Goal: Information Seeking & Learning: Learn about a topic

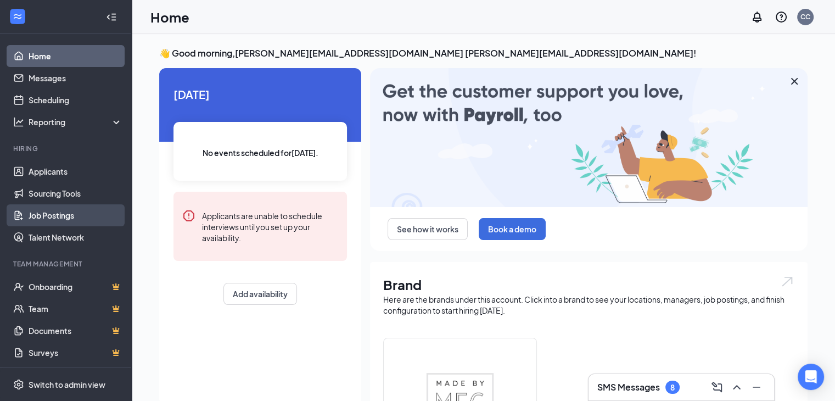
click at [71, 212] on link "Job Postings" at bounding box center [76, 215] width 94 height 22
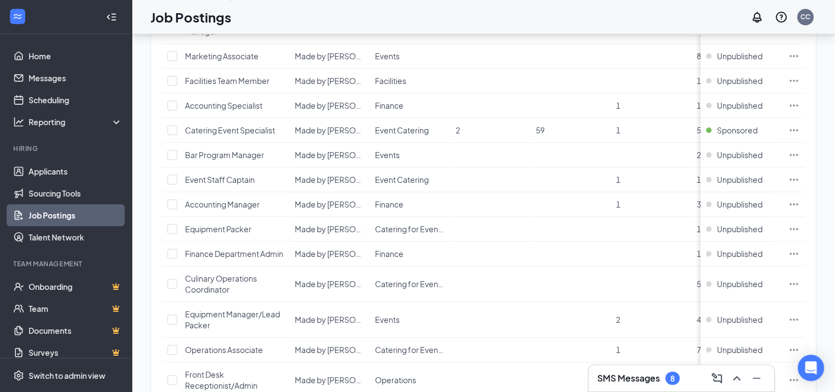
scroll to position [860, 0]
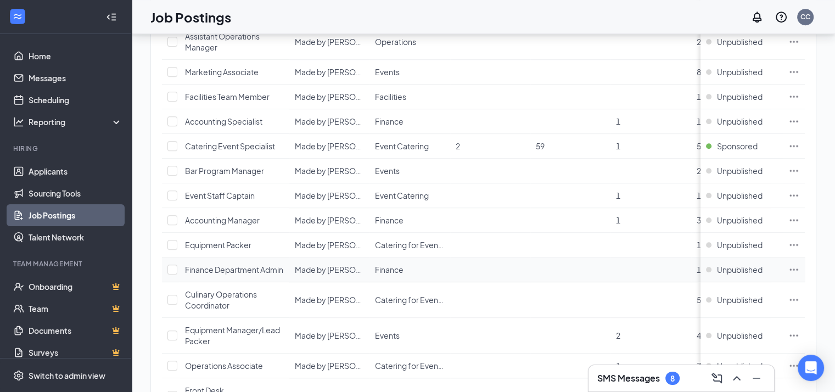
click at [238, 265] on span "Finance Department Admin" at bounding box center [234, 270] width 98 height 10
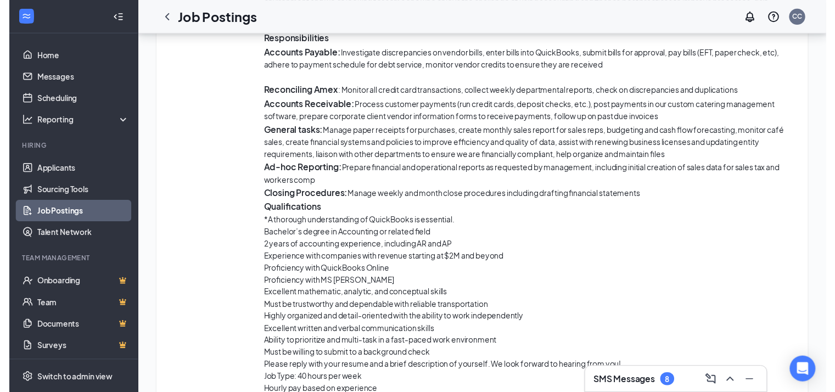
scroll to position [590, 0]
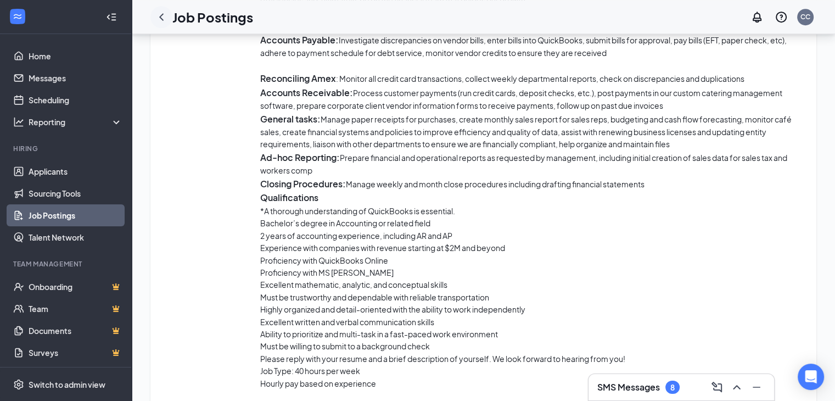
click at [160, 18] on icon "ChevronLeft" at bounding box center [161, 16] width 13 height 13
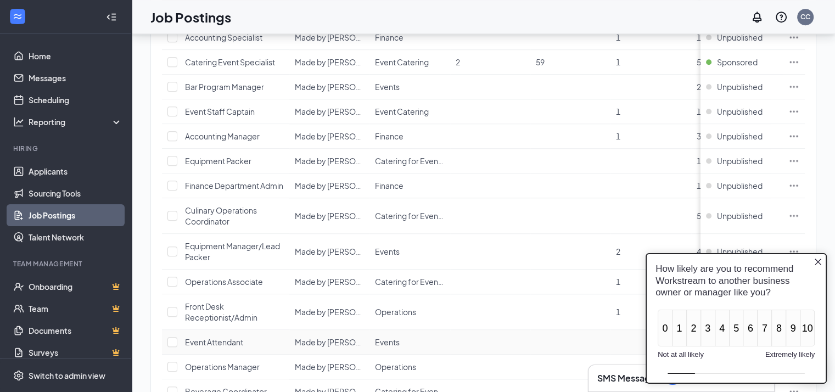
scroll to position [938, 0]
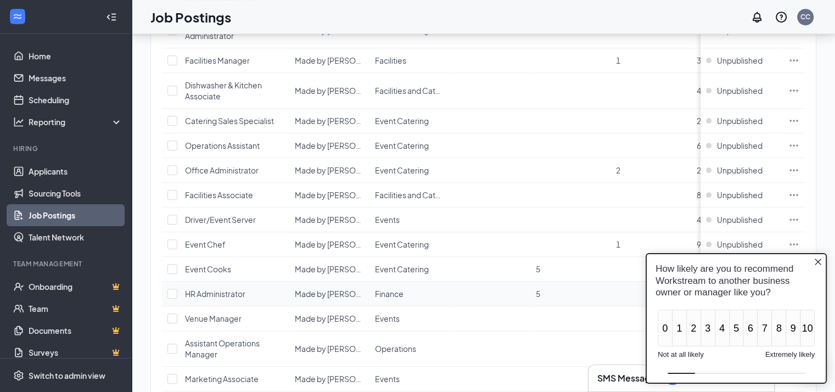
click at [242, 292] on span "HR Administrator" at bounding box center [215, 294] width 60 height 10
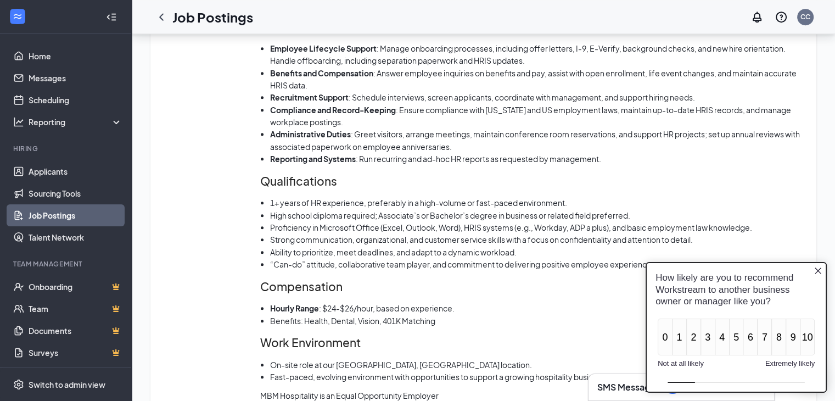
scroll to position [709, 0]
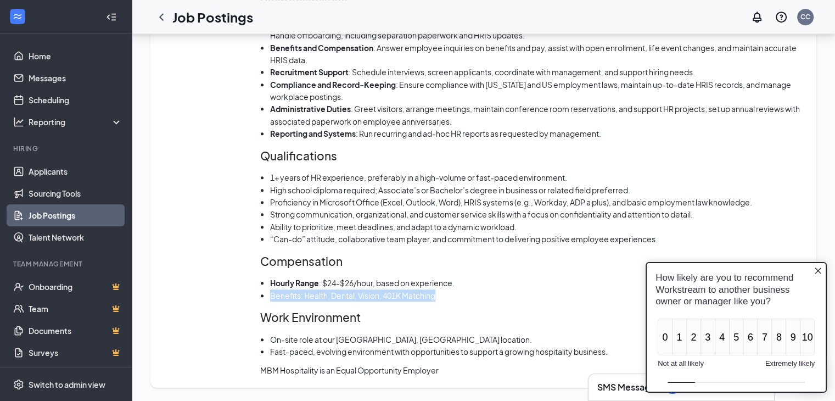
drag, startPoint x: 271, startPoint y: 295, endPoint x: 450, endPoint y: 290, distance: 179.1
click at [450, 290] on li "Benefits: Health, Dental, Vision, 401K Matching" at bounding box center [537, 295] width 535 height 12
copy li "Benefits: Health, Dental, Vision, 401K Matching"
click at [463, 305] on div "HR Administrator Job Description - MBM Hospitality About the Role MBM Hospitali…" at bounding box center [532, 134] width 545 height 483
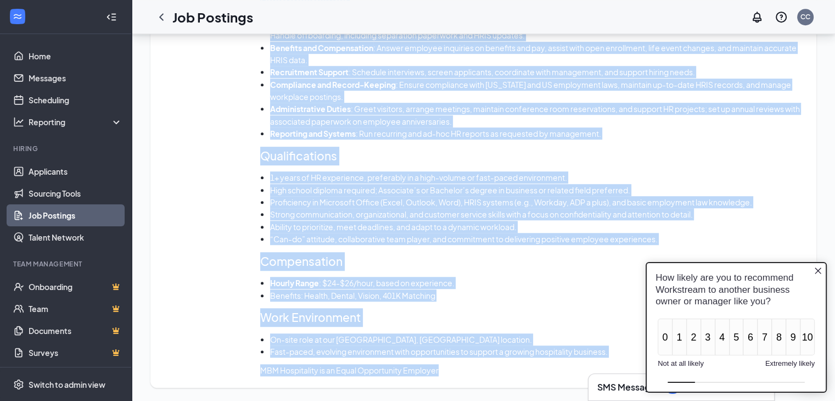
drag, startPoint x: 261, startPoint y: 134, endPoint x: 491, endPoint y: 372, distance: 331.2
click at [491, 372] on div "HR Administrator Job Description - MBM Hospitality About the Role MBM Hospitali…" at bounding box center [532, 134] width 545 height 483
copy div "HR Administrator Job Description - MBM Hospitality About the Role MBM Hospitali…"
click at [426, 234] on li "“Can-do” attitude, collaborative team player, and commitment to delivering posi…" at bounding box center [537, 239] width 535 height 12
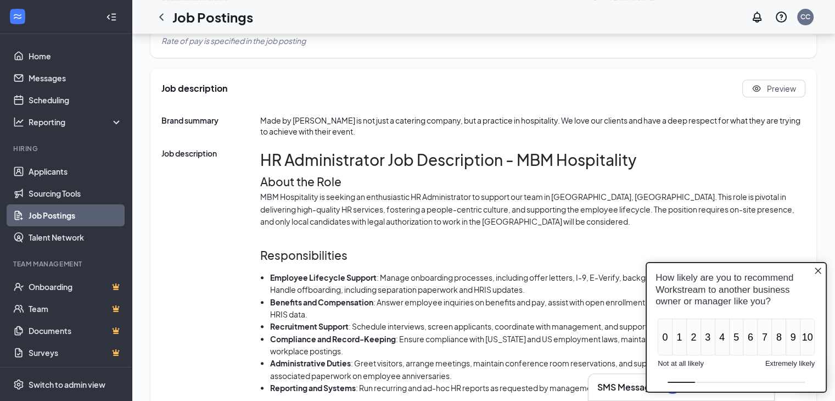
scroll to position [453, 0]
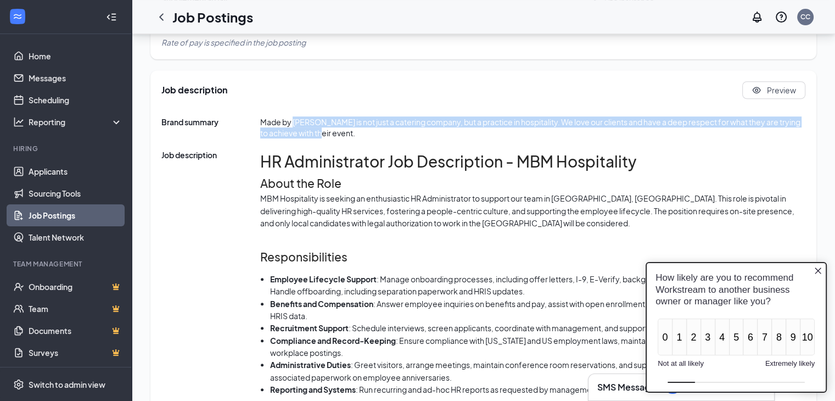
drag, startPoint x: 294, startPoint y: 121, endPoint x: 318, endPoint y: 132, distance: 26.5
click at [318, 132] on span "Made by [PERSON_NAME] is not just a catering company, but a practice in hospita…" at bounding box center [532, 127] width 545 height 22
copy span "[PERSON_NAME] is not just a catering company, but a practice in hospitality. We…"
